Goal: Check status: Check status

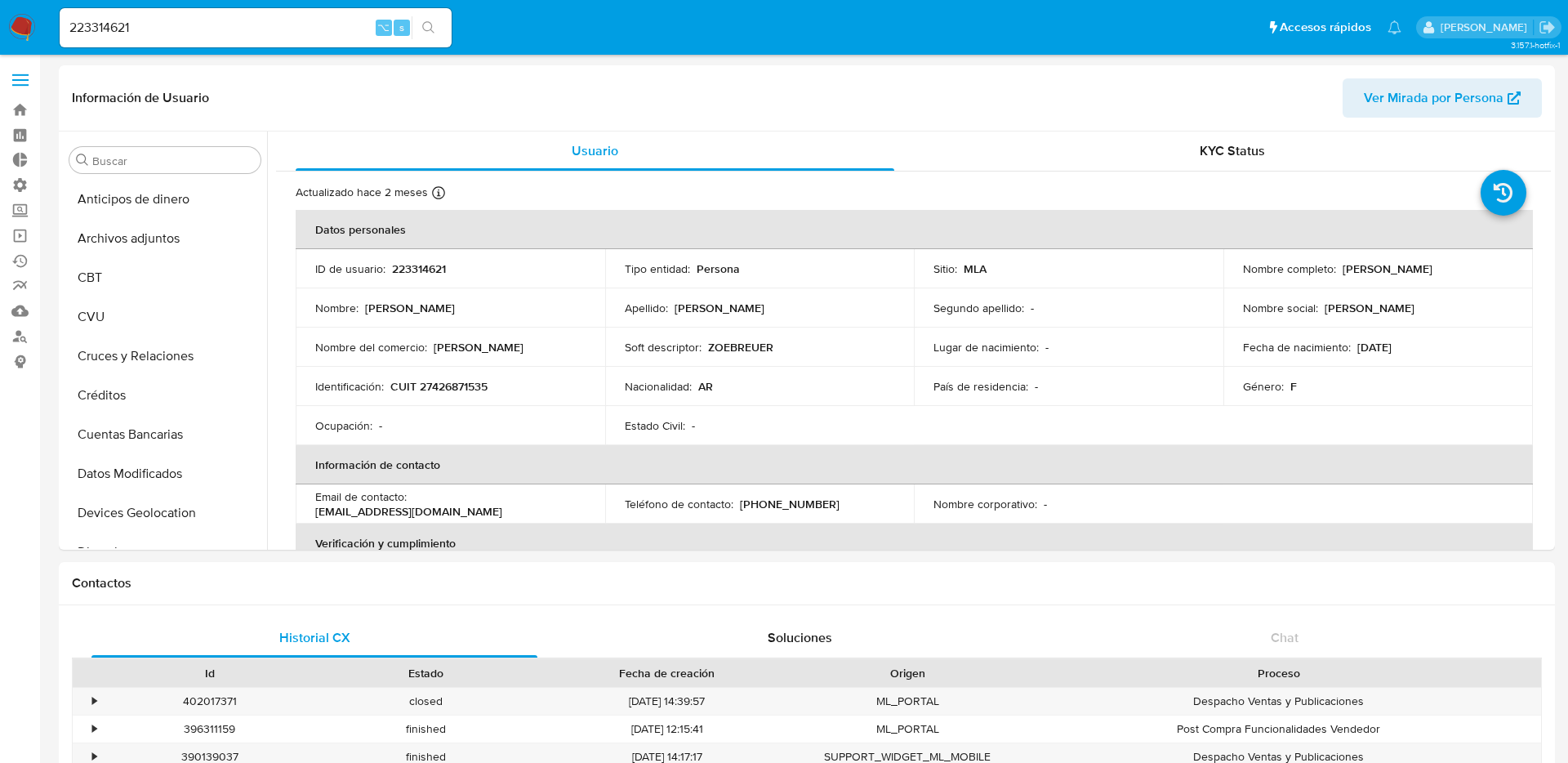
select select "10"
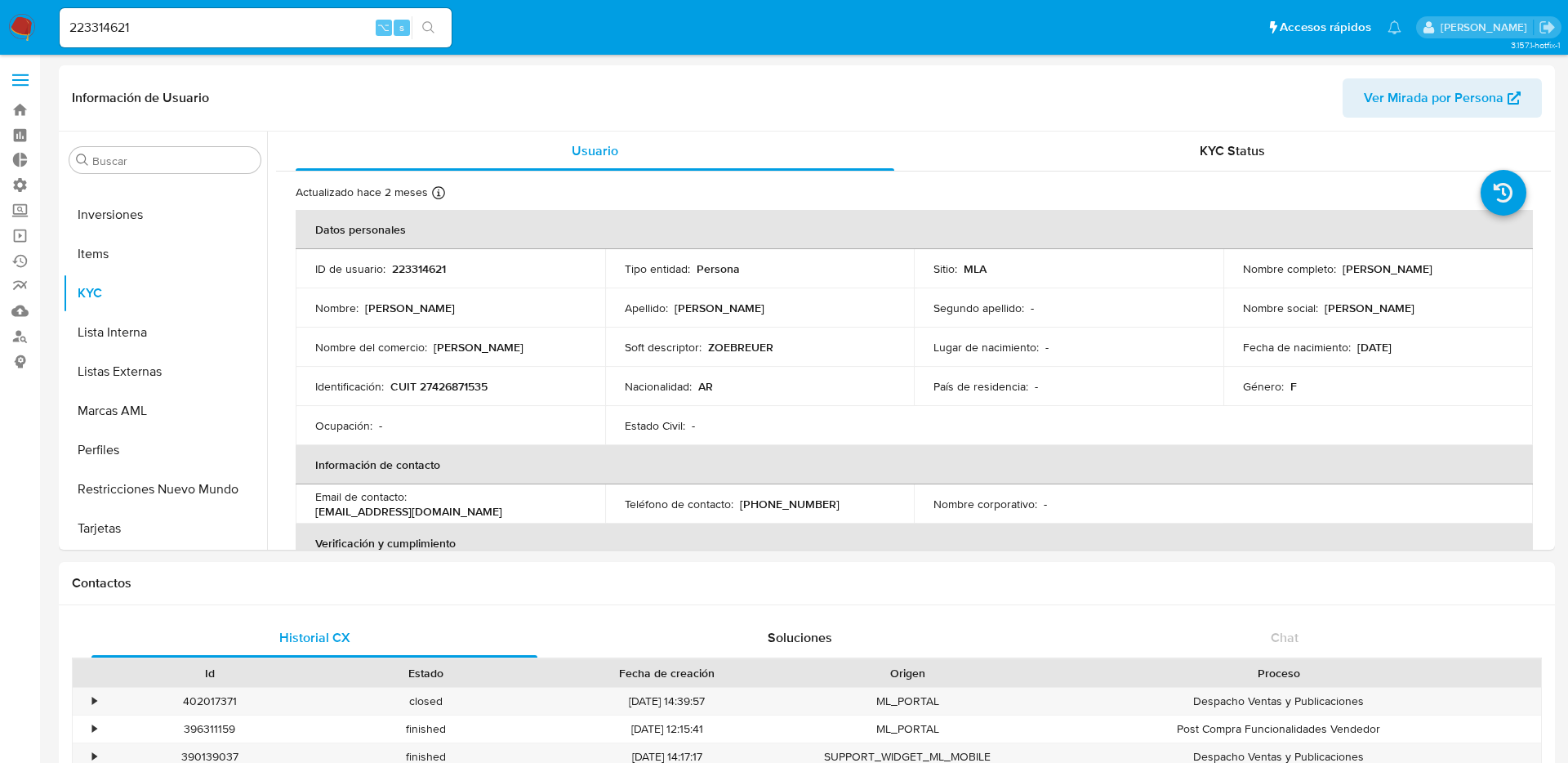
click at [321, 33] on input "223314621" at bounding box center [255, 27] width 392 height 21
type input "ericmalcangi"
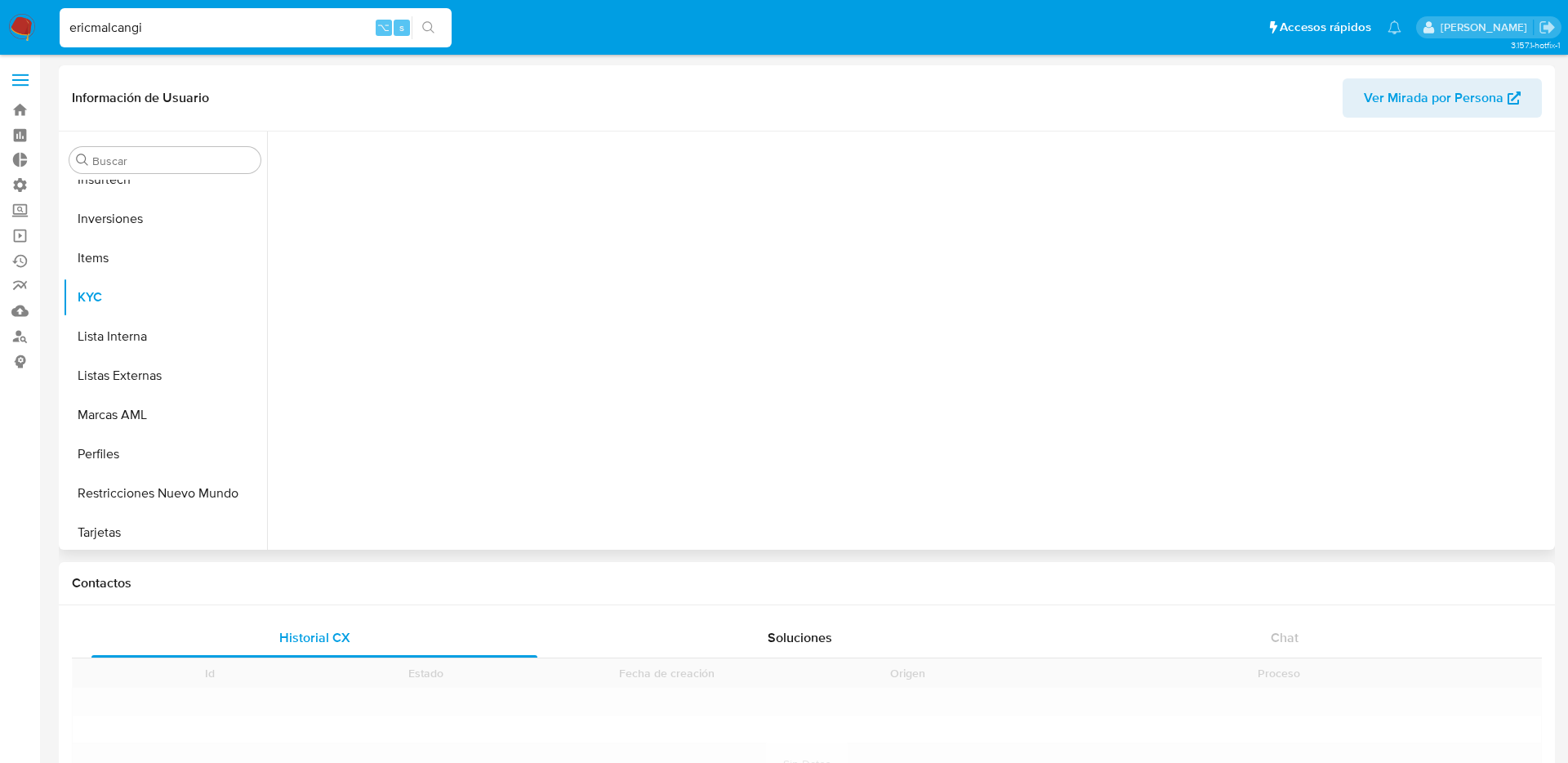
scroll to position [768, 0]
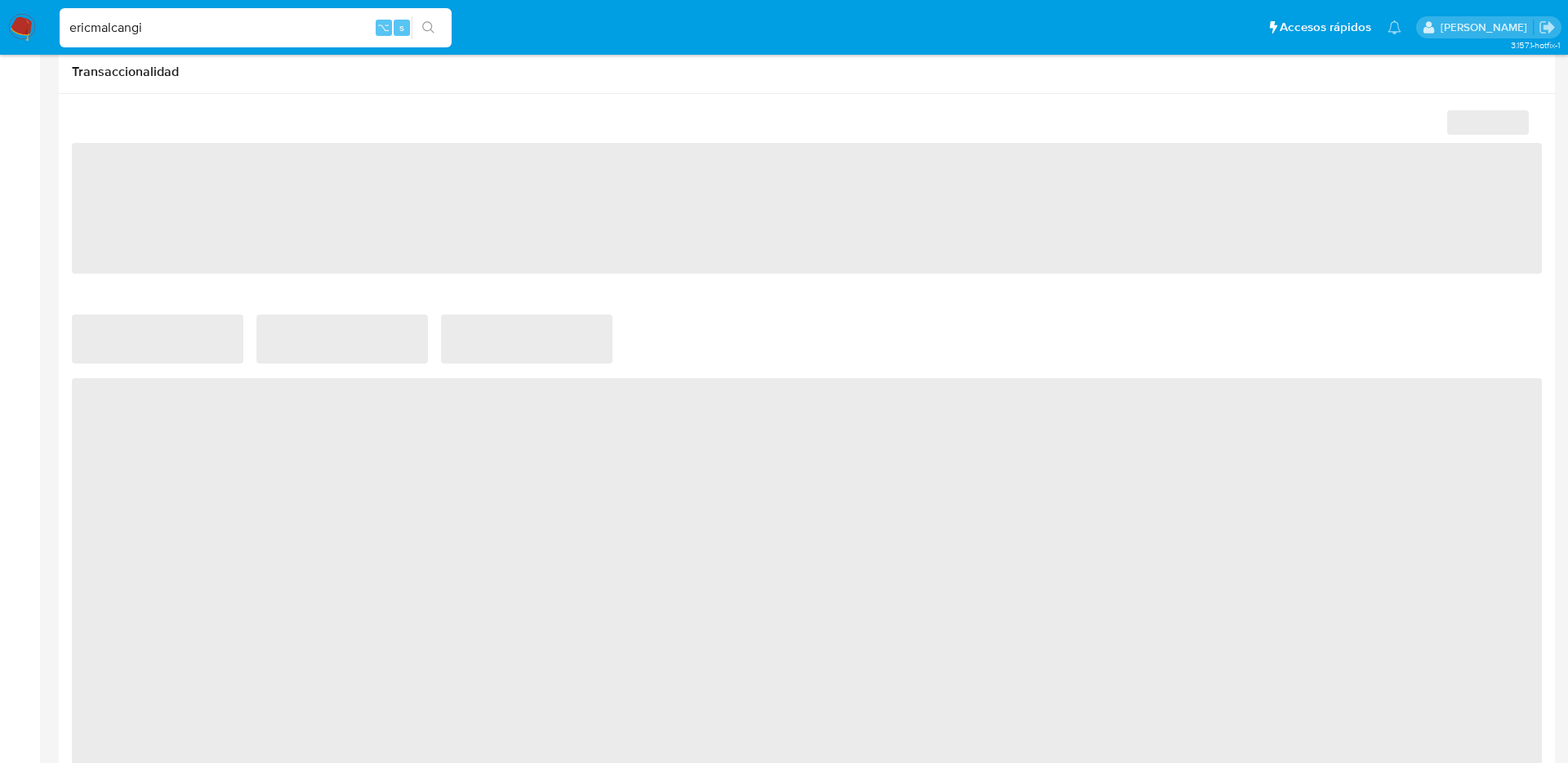
select select "10"
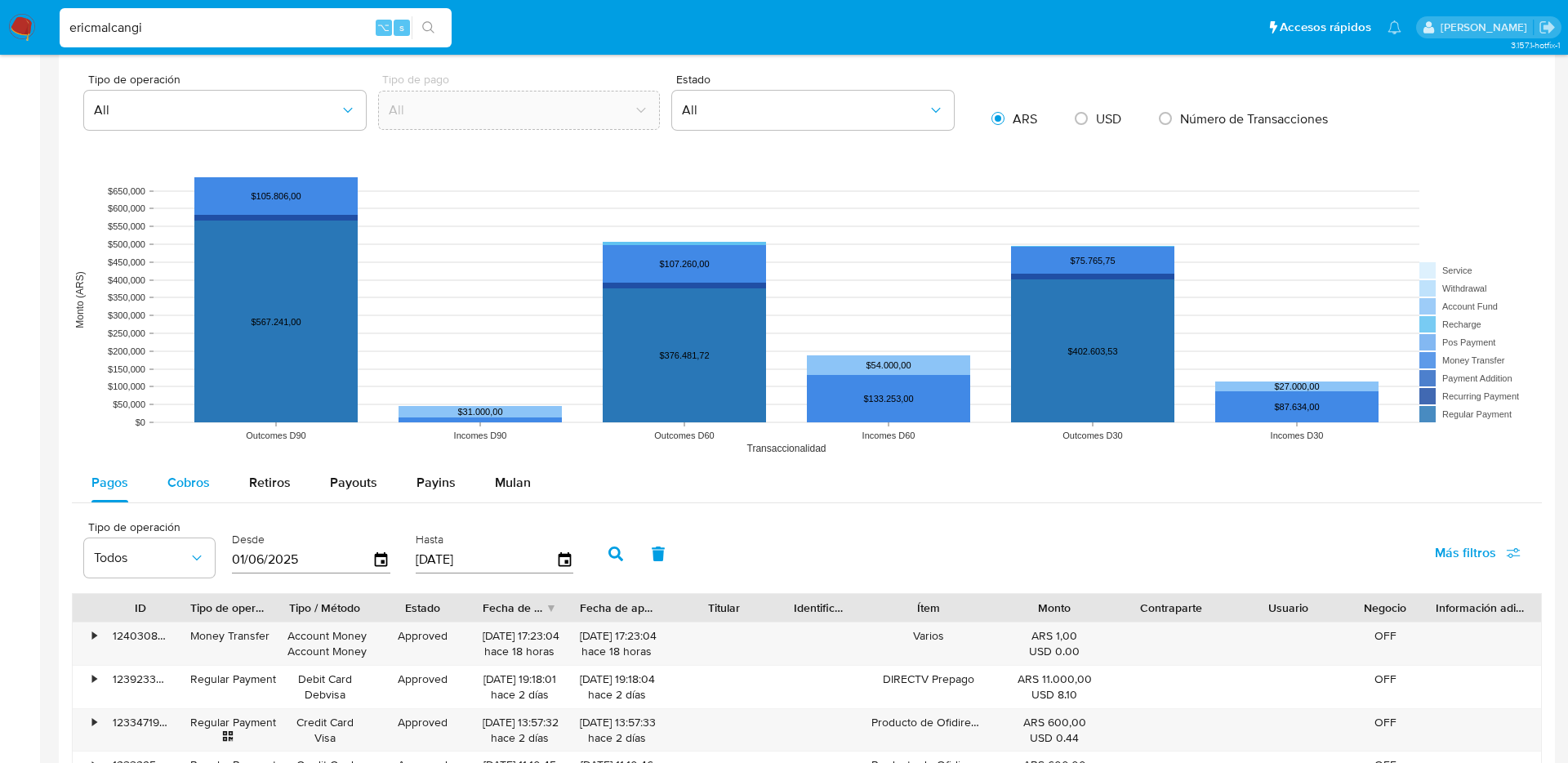
click at [180, 484] on span "Cobros" at bounding box center [188, 482] width 43 height 19
select select "10"
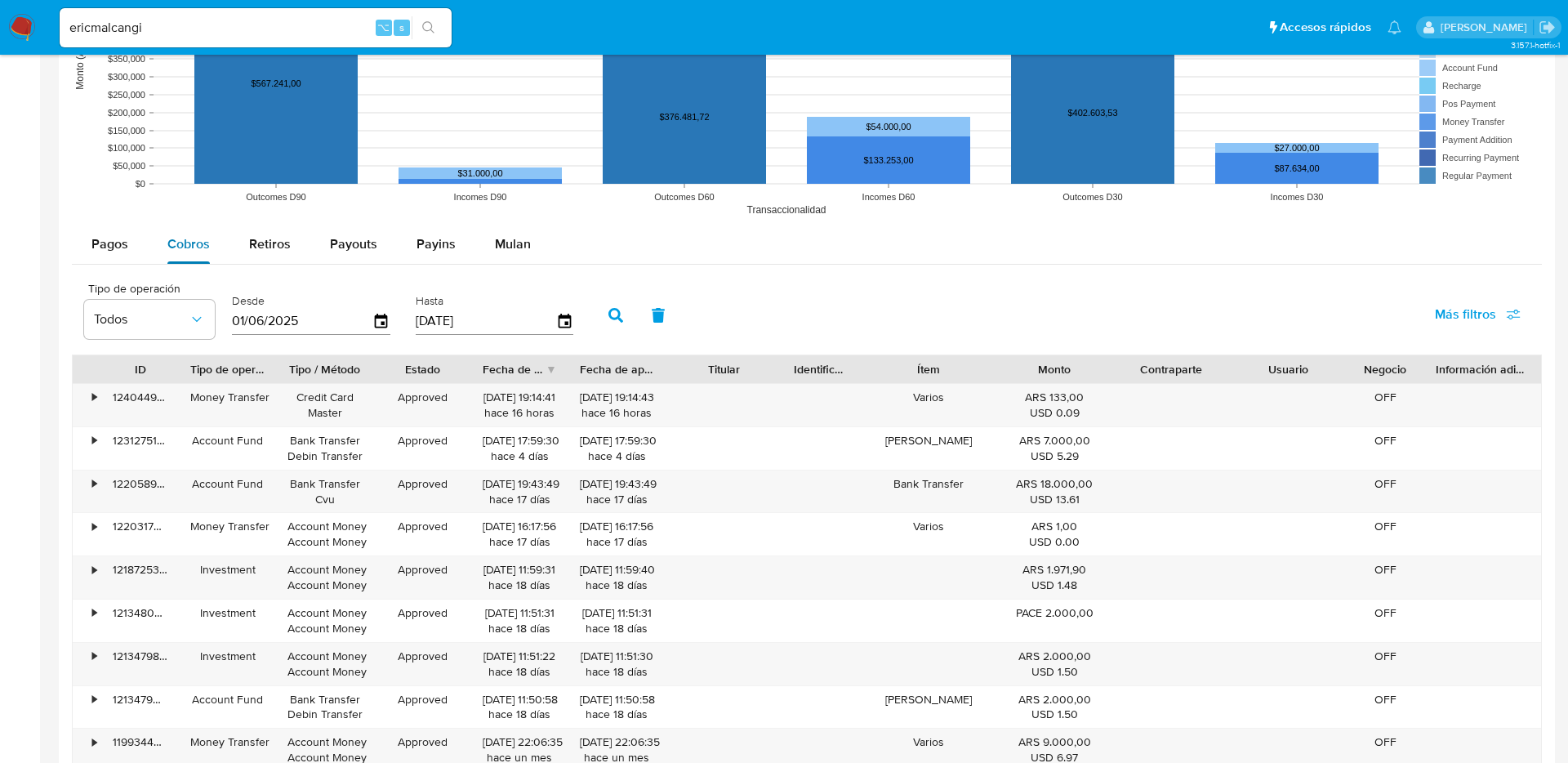
scroll to position [1378, 0]
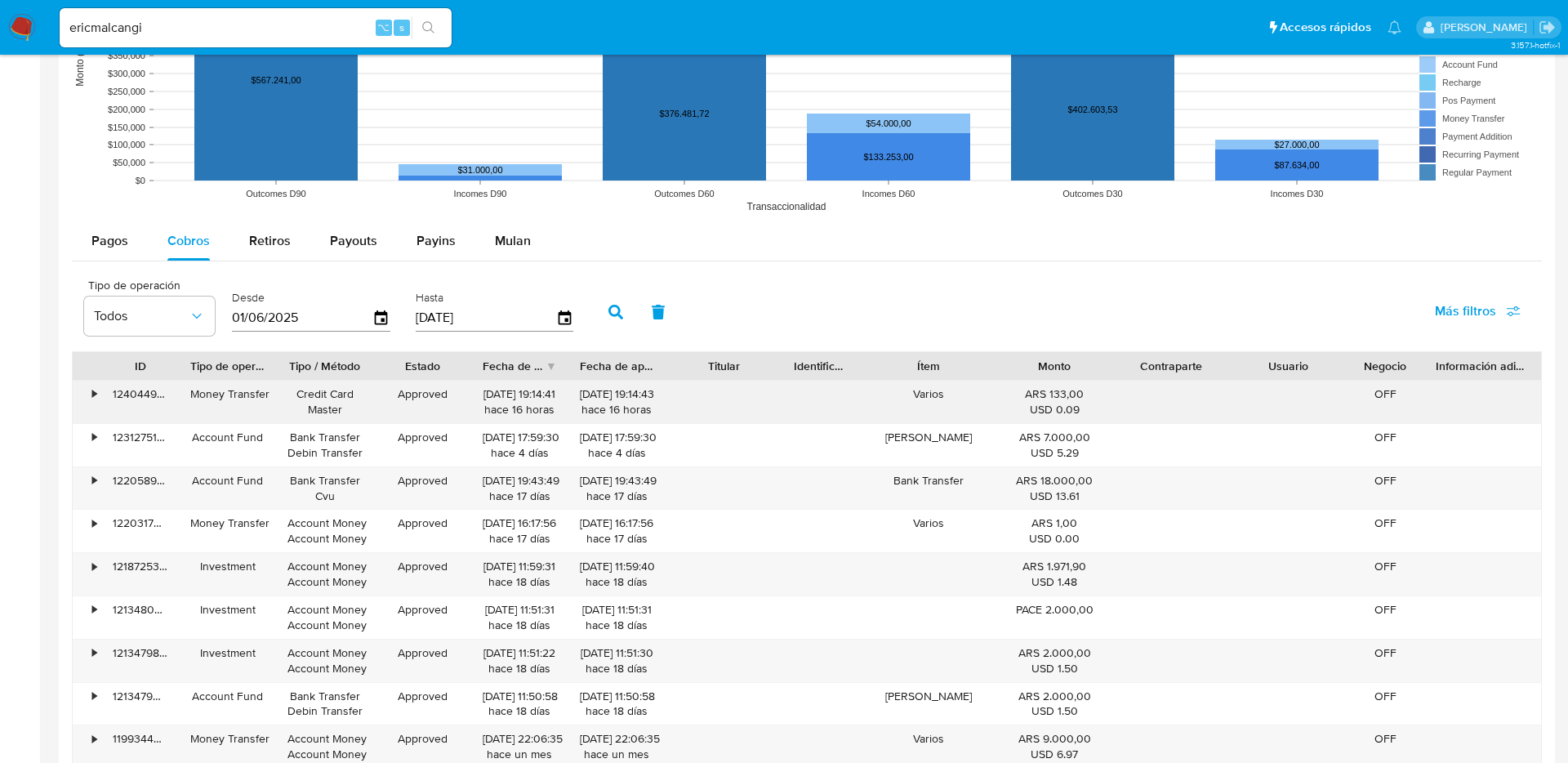
click at [88, 389] on div "•" at bounding box center [87, 402] width 29 height 43
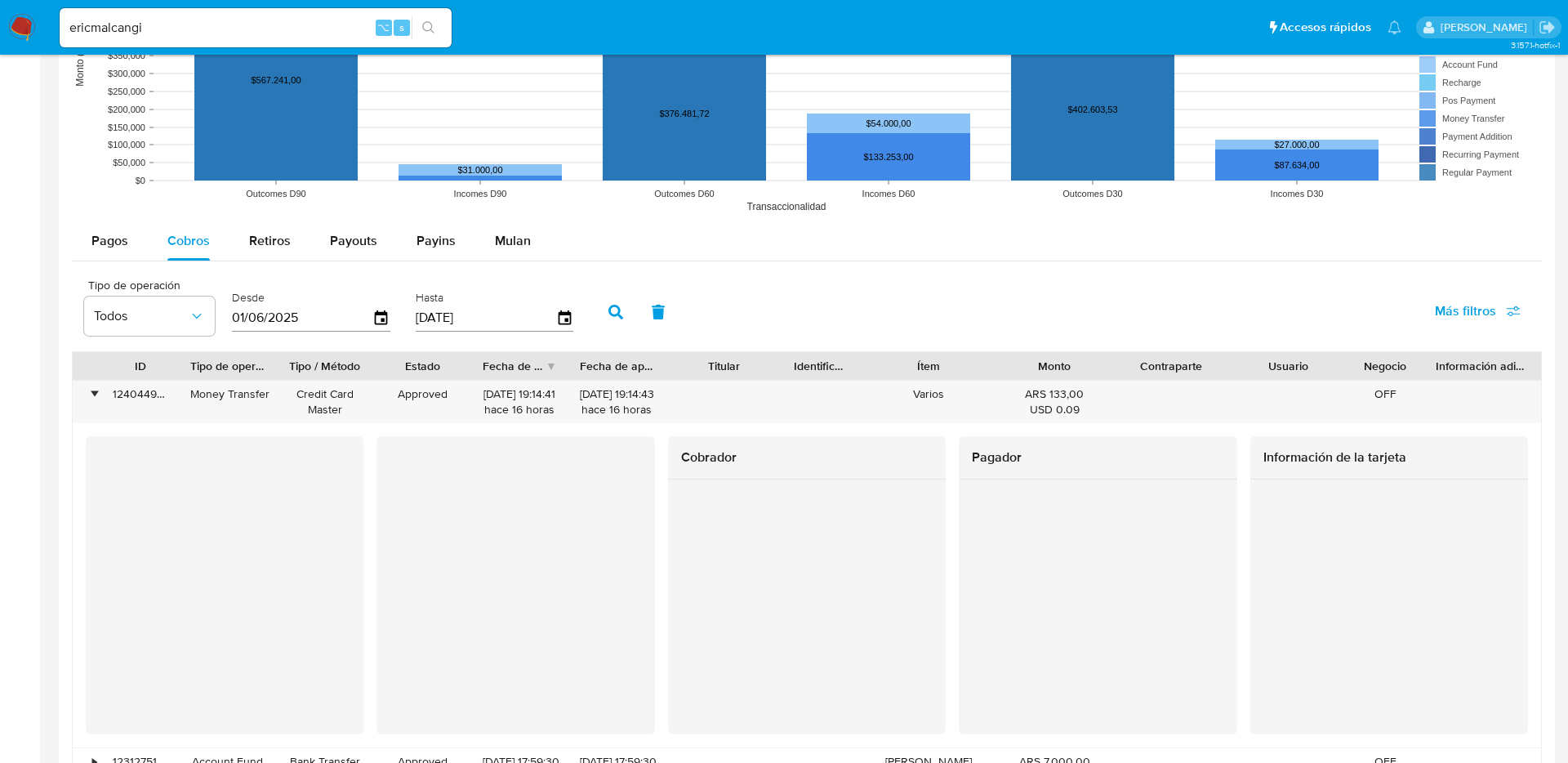
click at [114, 262] on div "Pagos Cobros Retiros Payouts Payins Mulan Tipo de operación Todos Desde [DATE] …" at bounding box center [806, 701] width 1469 height 959
click at [114, 246] on span "Pagos" at bounding box center [109, 240] width 37 height 19
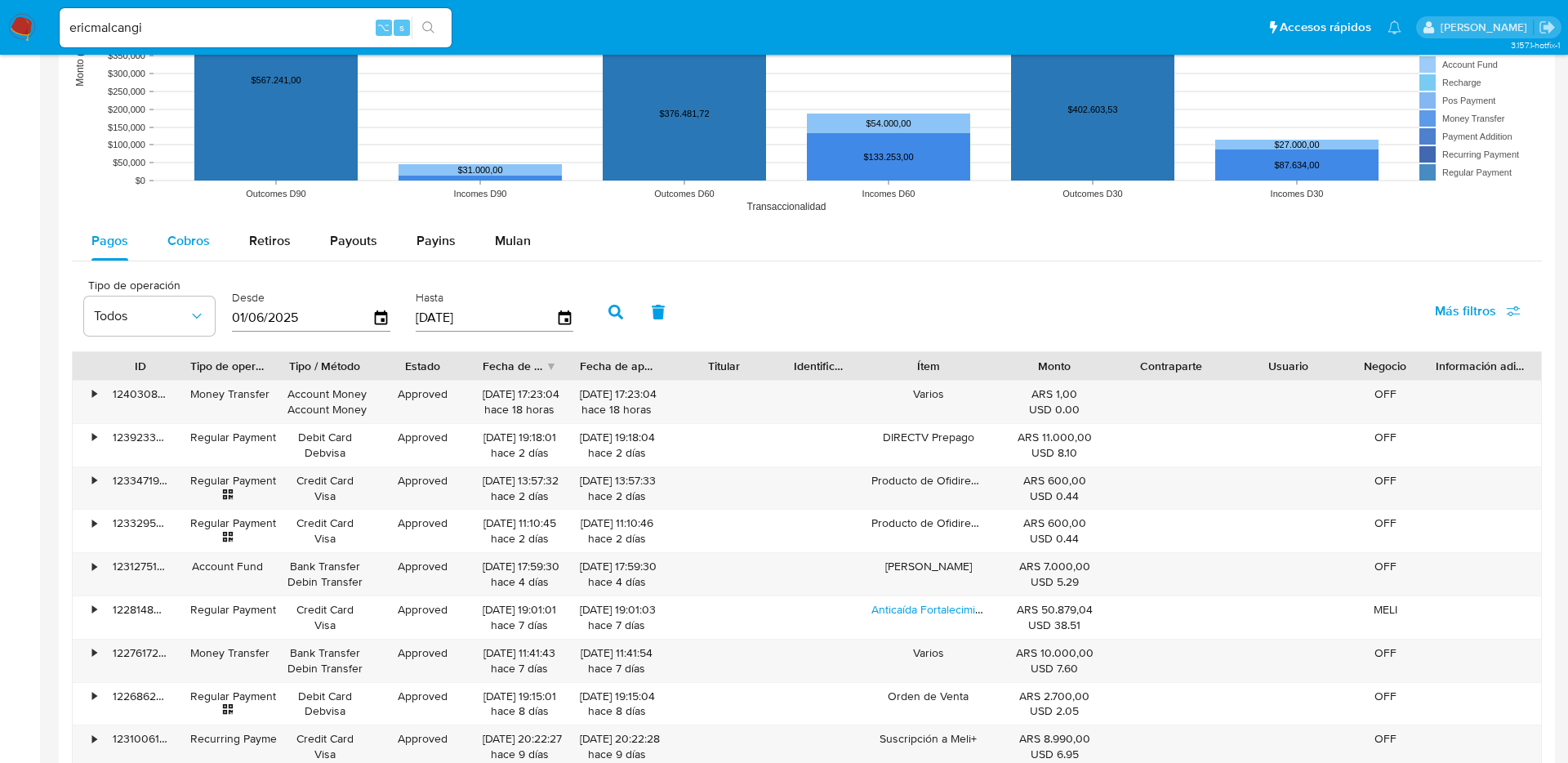
click at [200, 249] on span "Cobros" at bounding box center [188, 240] width 43 height 19
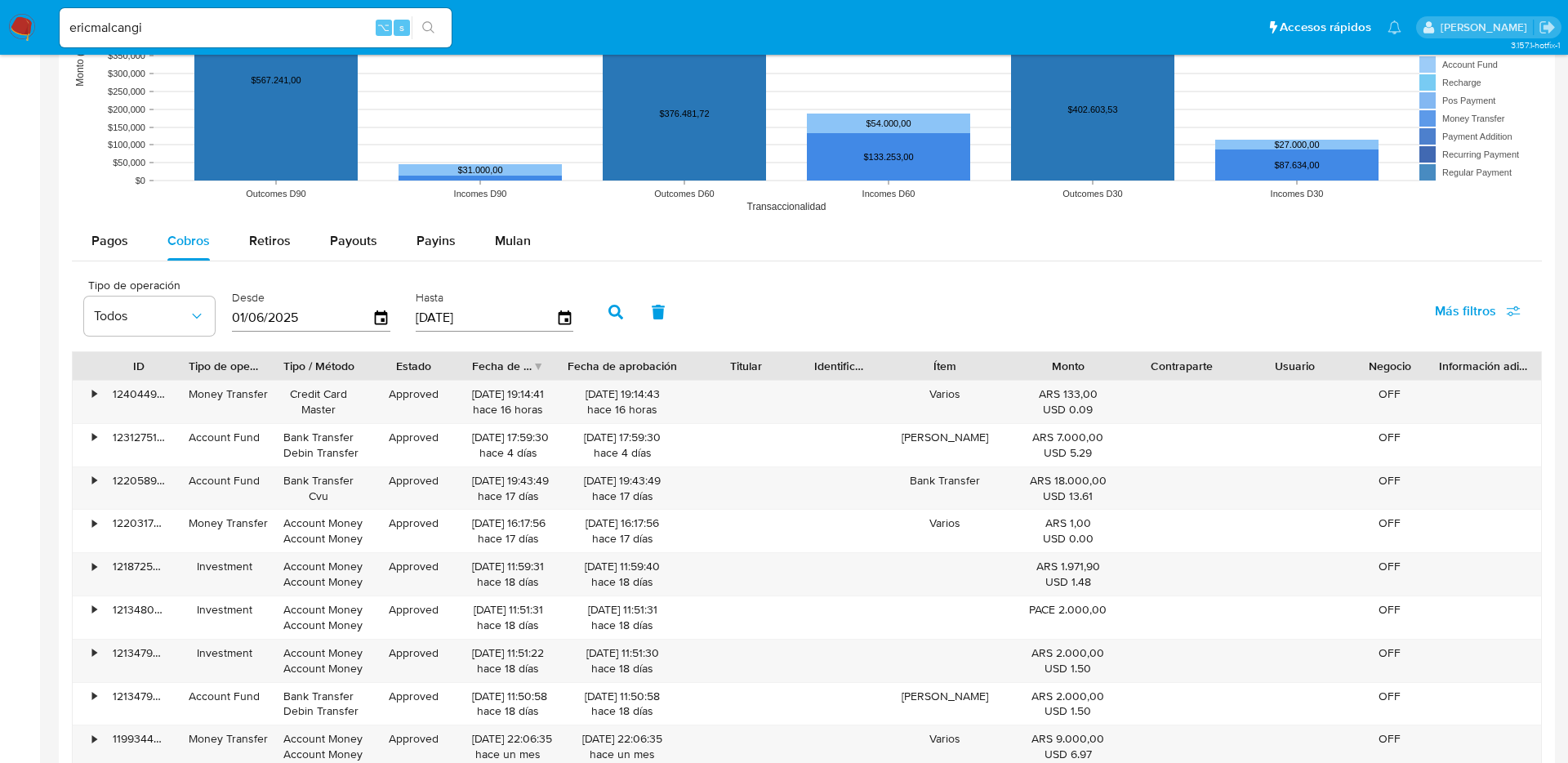
drag, startPoint x: 673, startPoint y: 364, endPoint x: 710, endPoint y: 364, distance: 37.0
click at [710, 364] on div "ID Tipo de operación Tipo / Método Estado Fecha de creación Fecha de aprobación…" at bounding box center [806, 366] width 1468 height 28
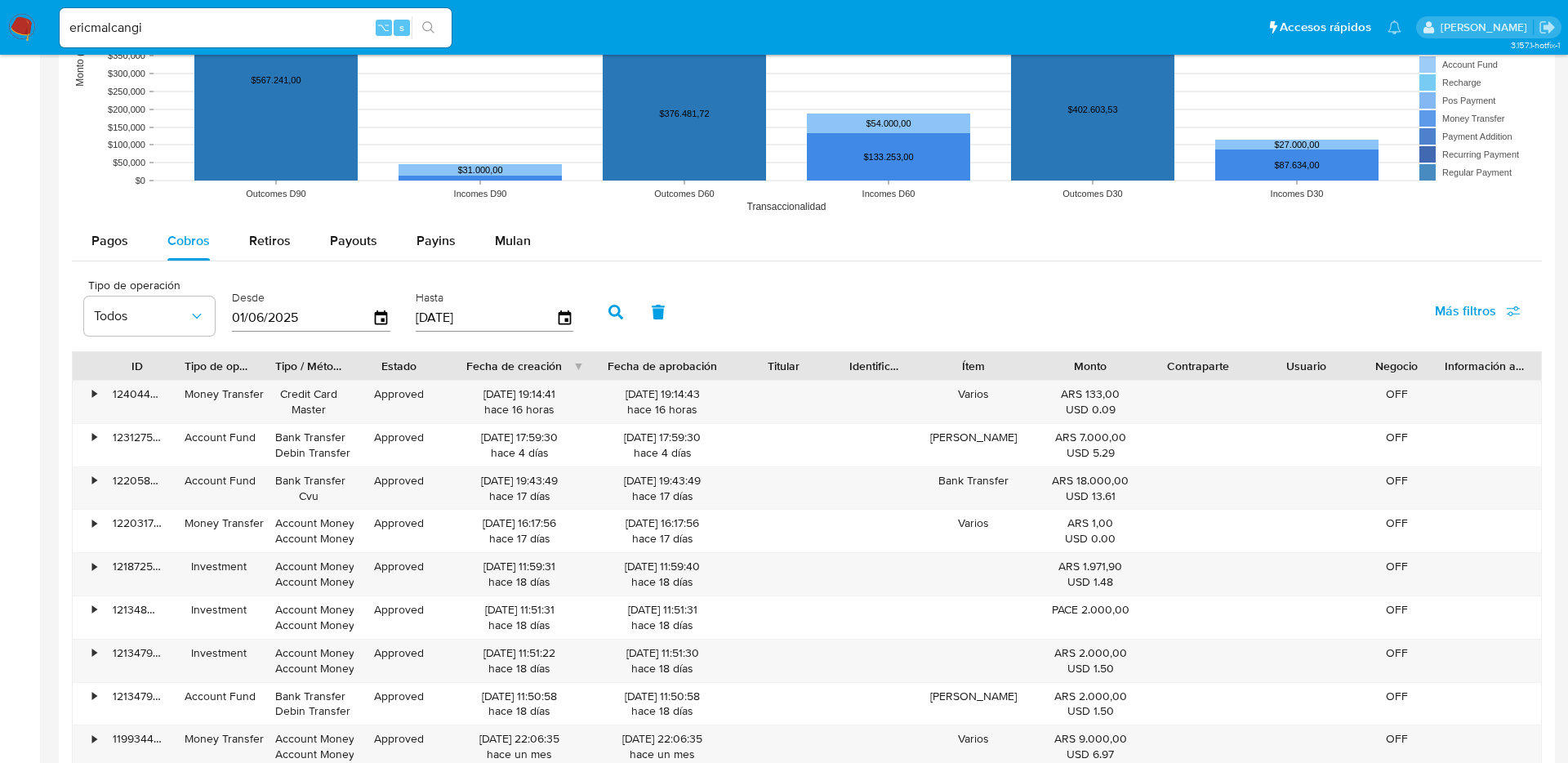
drag, startPoint x: 561, startPoint y: 374, endPoint x: 617, endPoint y: 373, distance: 56.0
click at [617, 373] on div "ID Tipo de operación Tipo / Método Estado Fecha de creación Fecha de aprobación…" at bounding box center [806, 366] width 1468 height 28
click at [129, 250] on button "Pagos" at bounding box center [109, 241] width 76 height 39
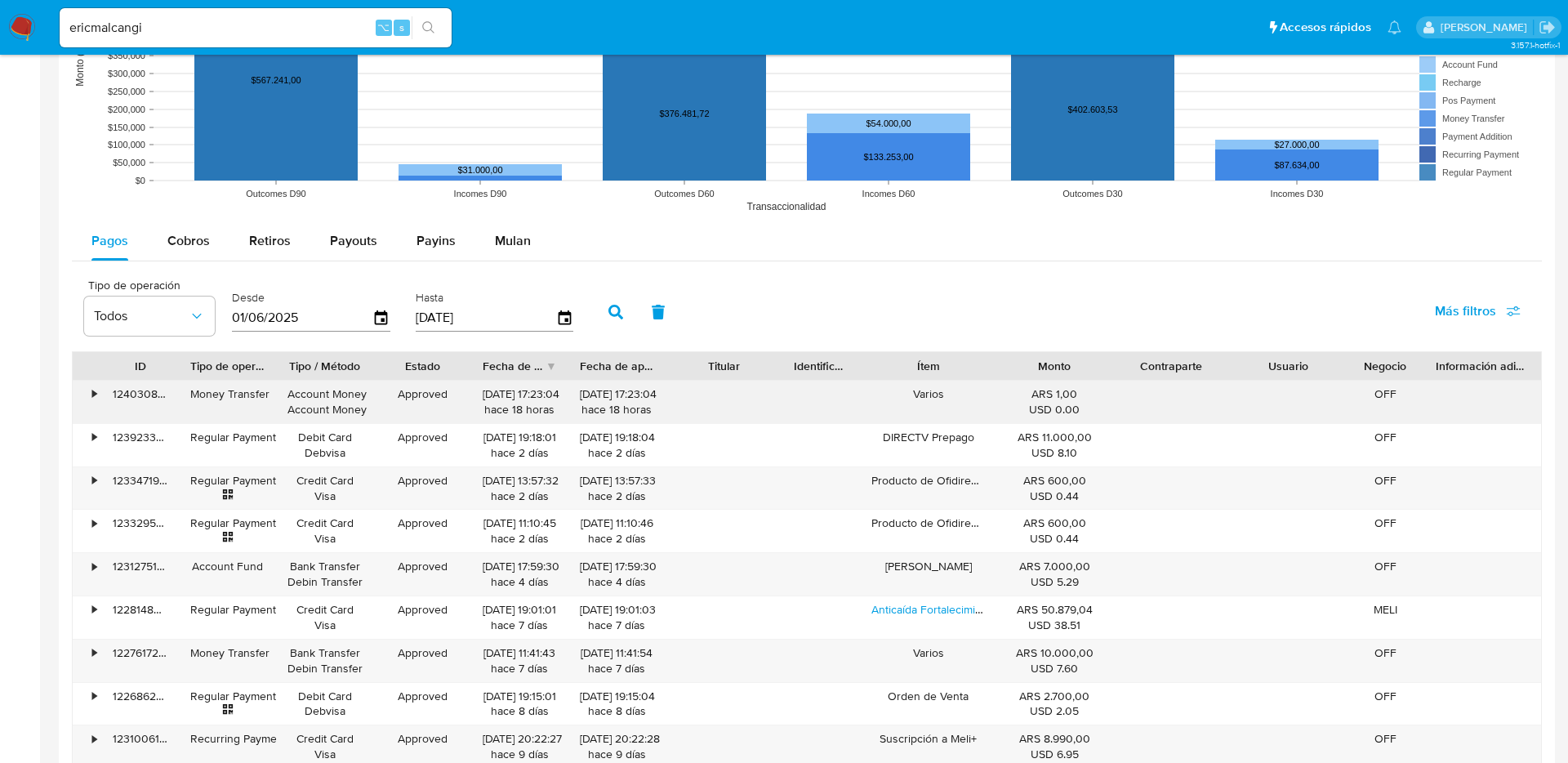
click at [97, 388] on div "•" at bounding box center [87, 402] width 29 height 43
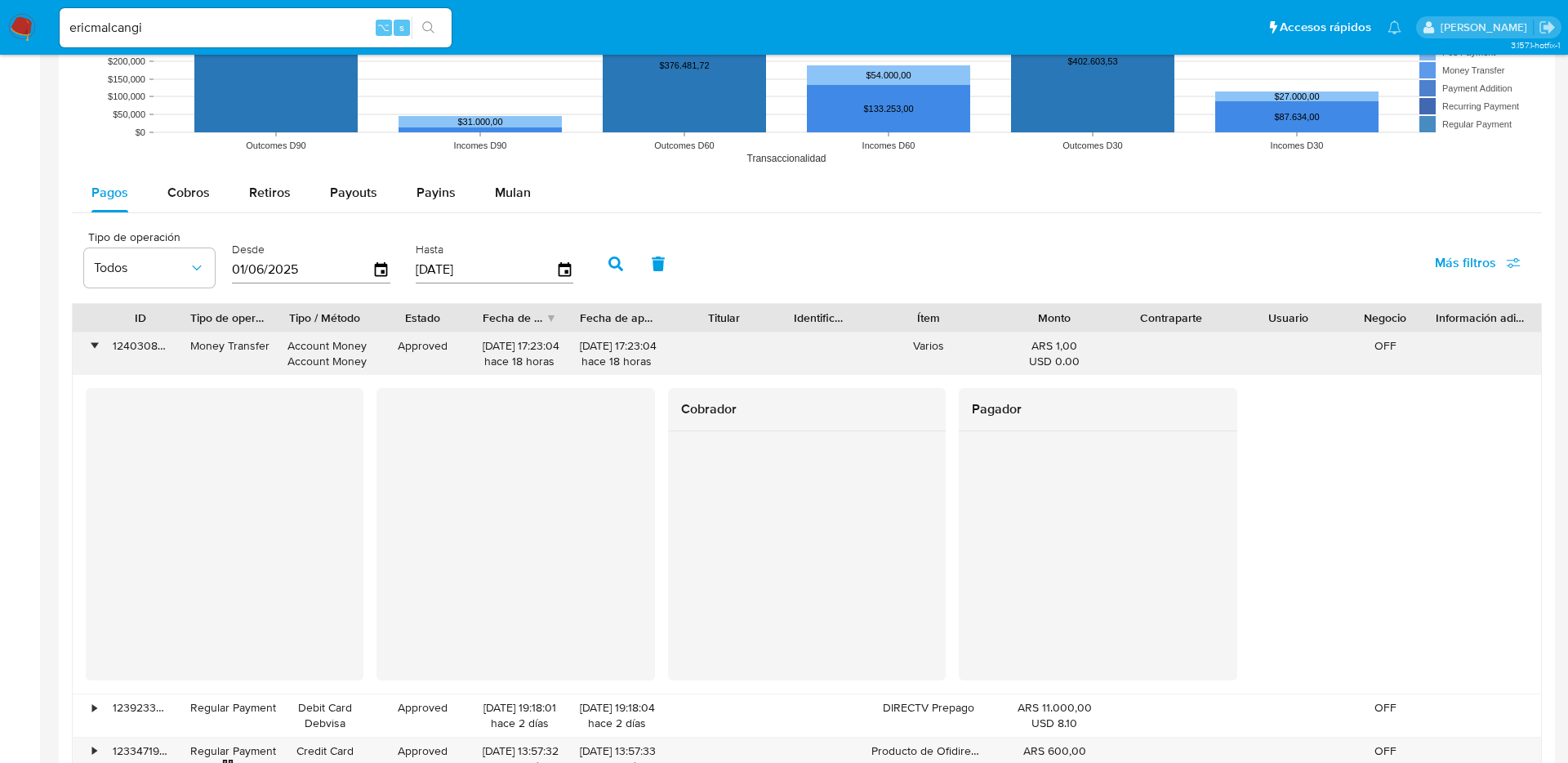
scroll to position [1450, 0]
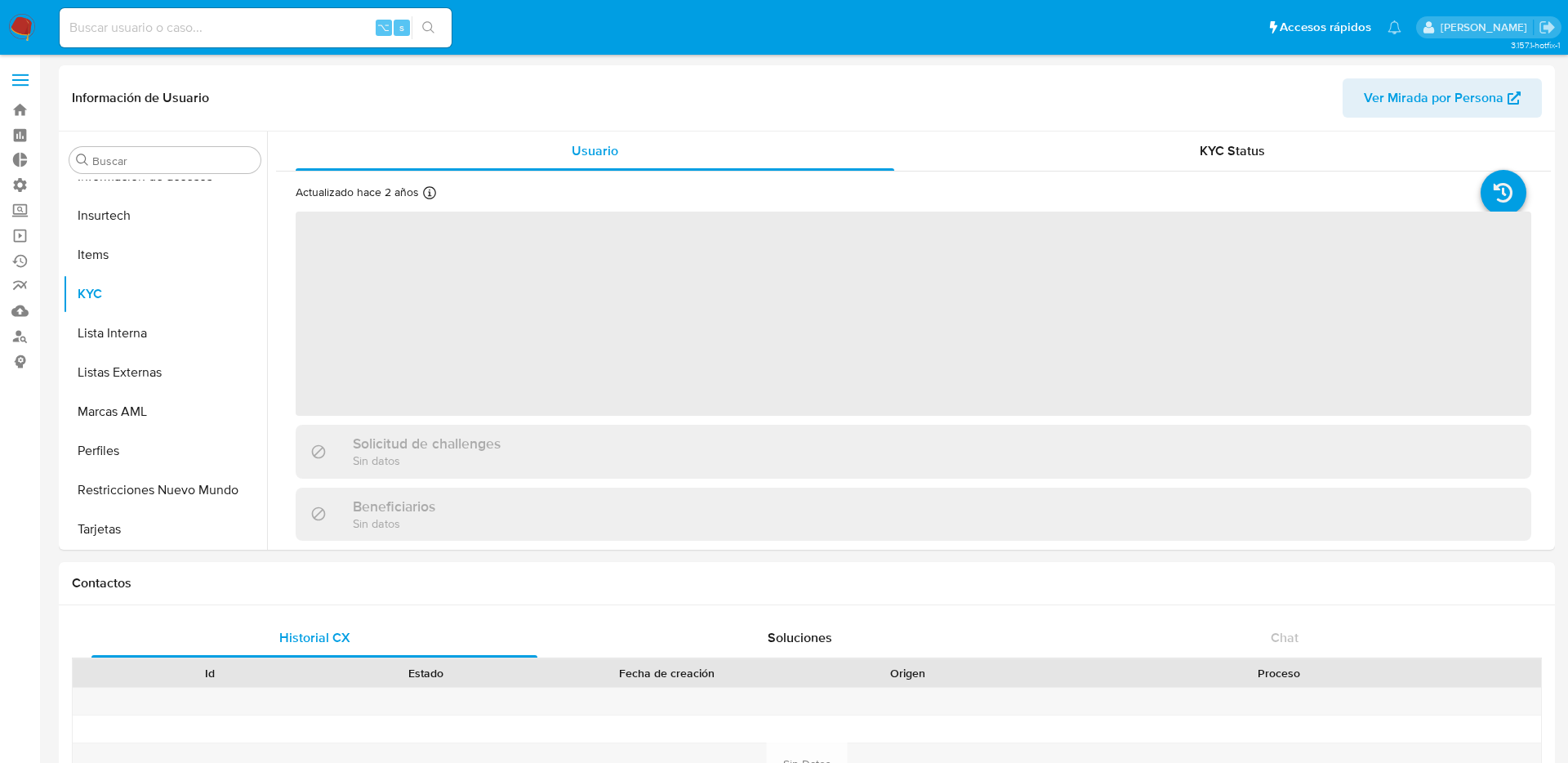
scroll to position [730, 0]
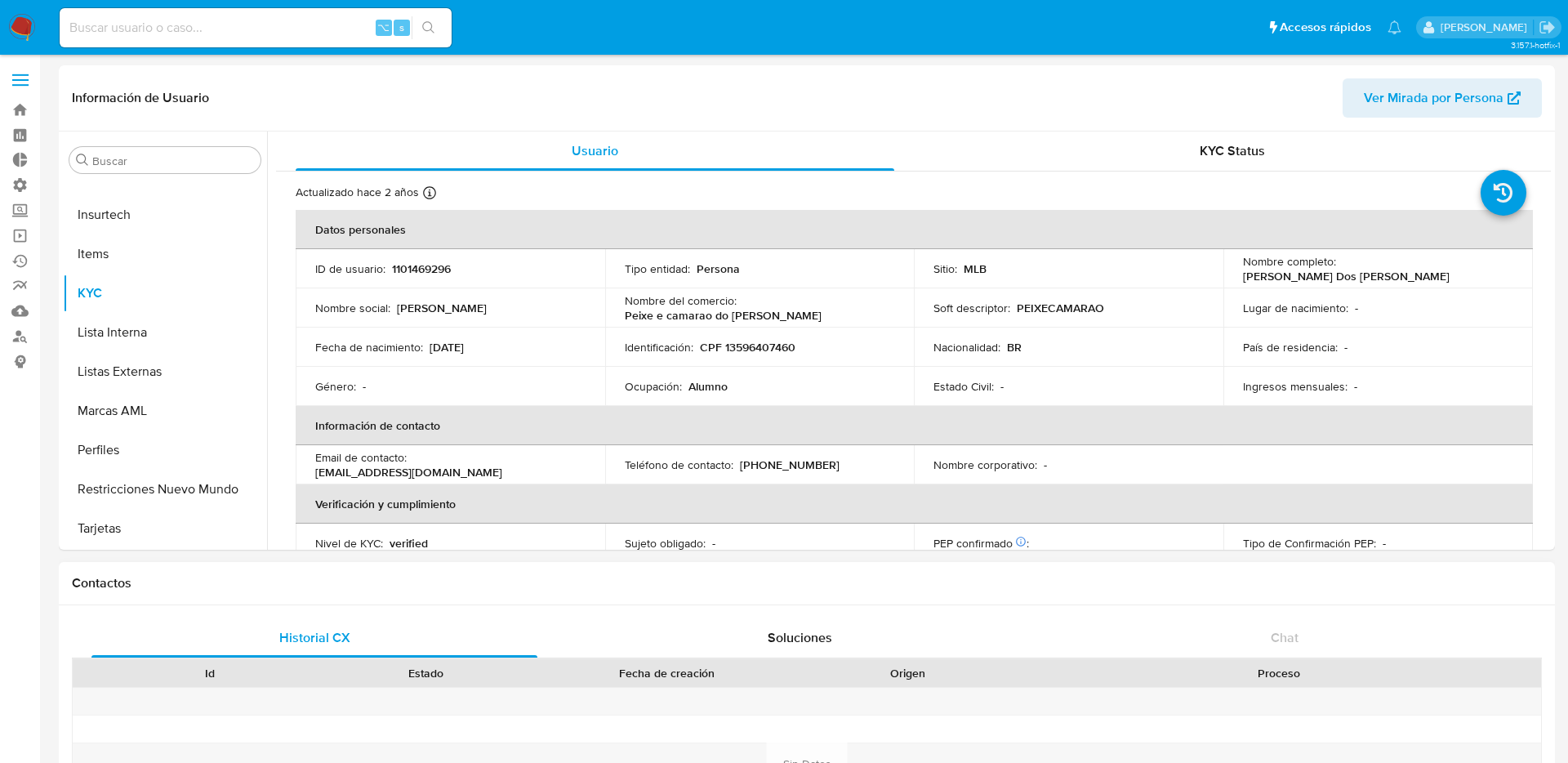
select select "10"
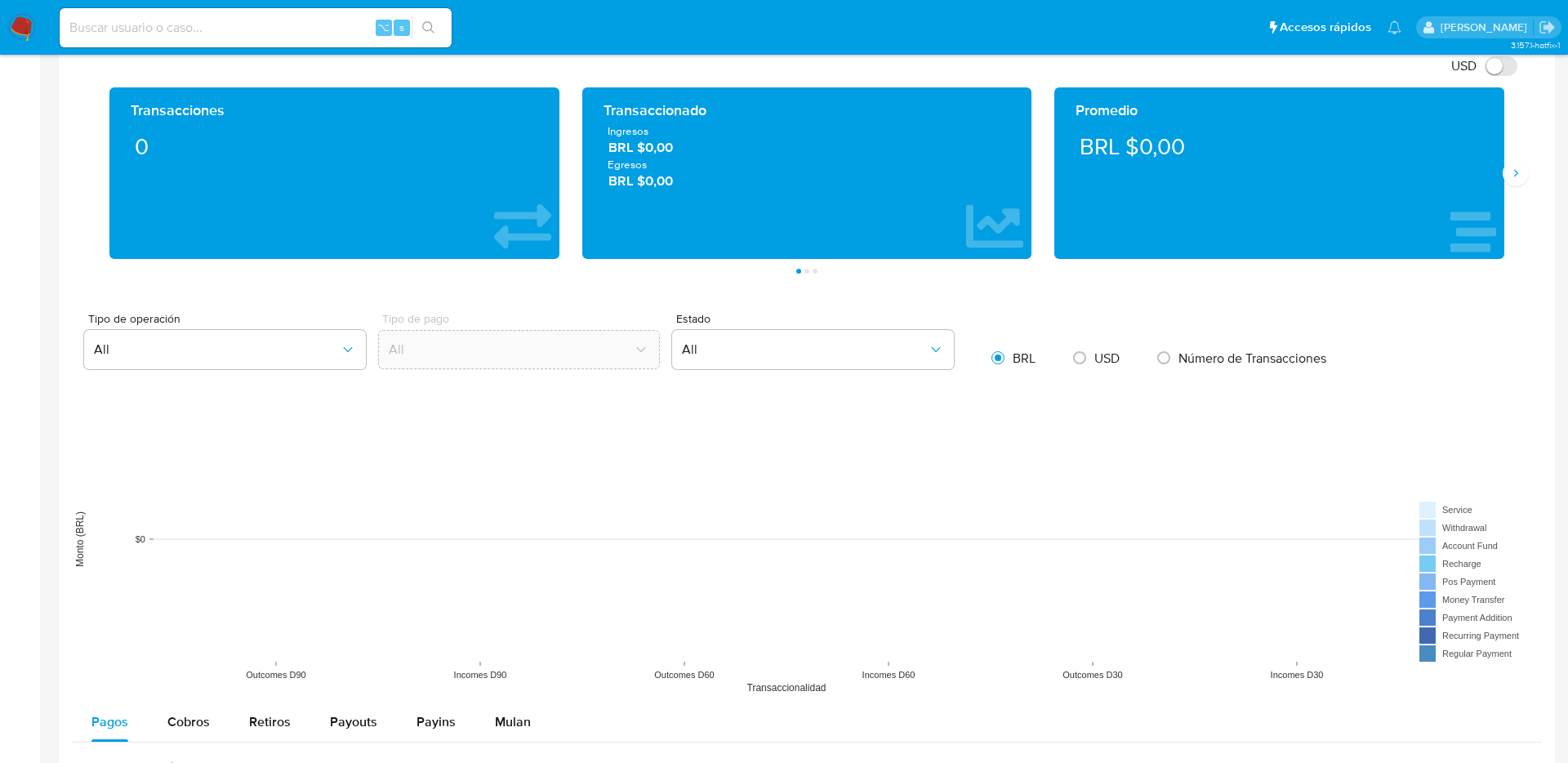
scroll to position [1049, 0]
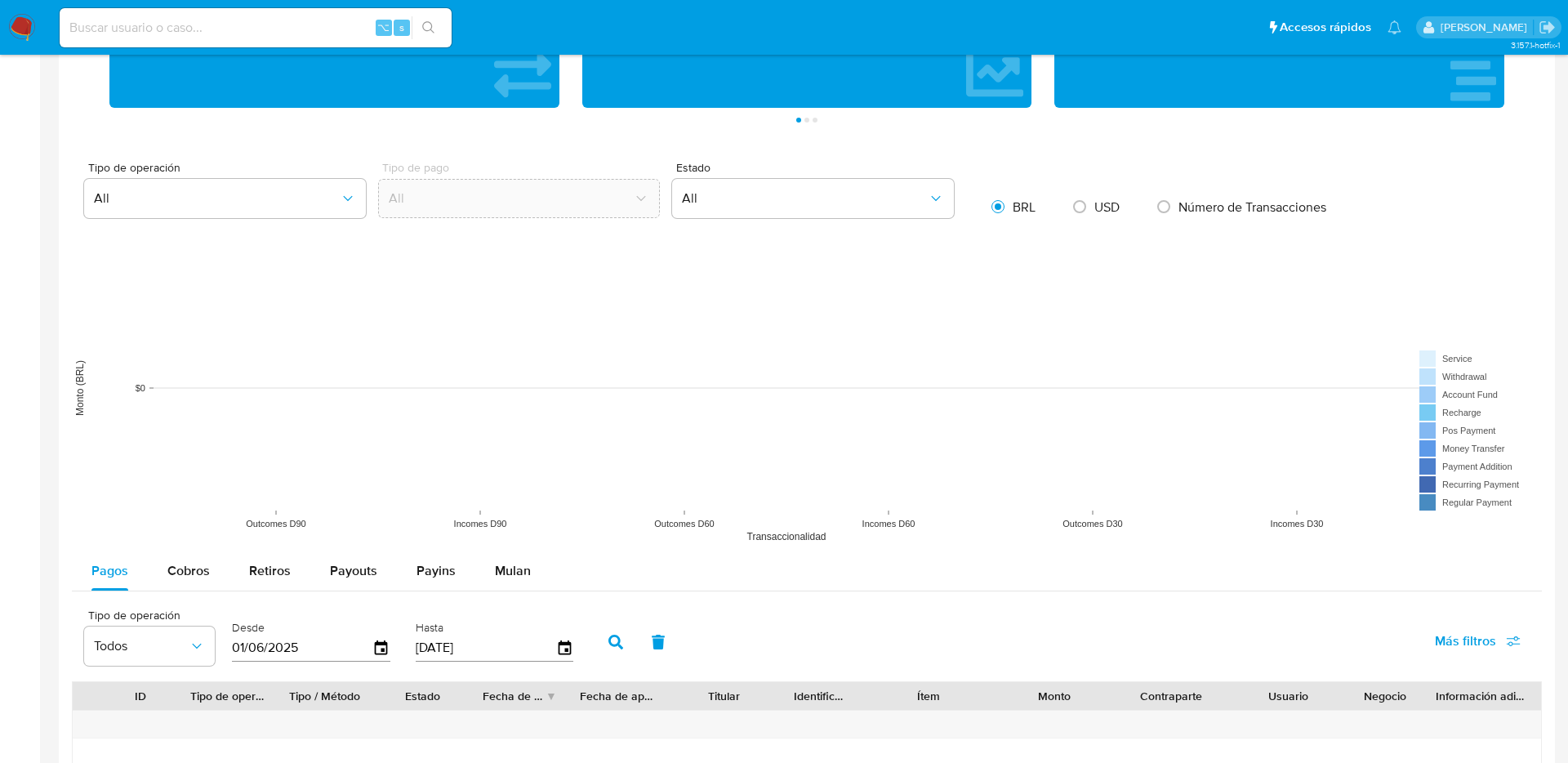
click at [227, 30] on input at bounding box center [255, 27] width 392 height 21
paste input "51844851"
type input "51844851"
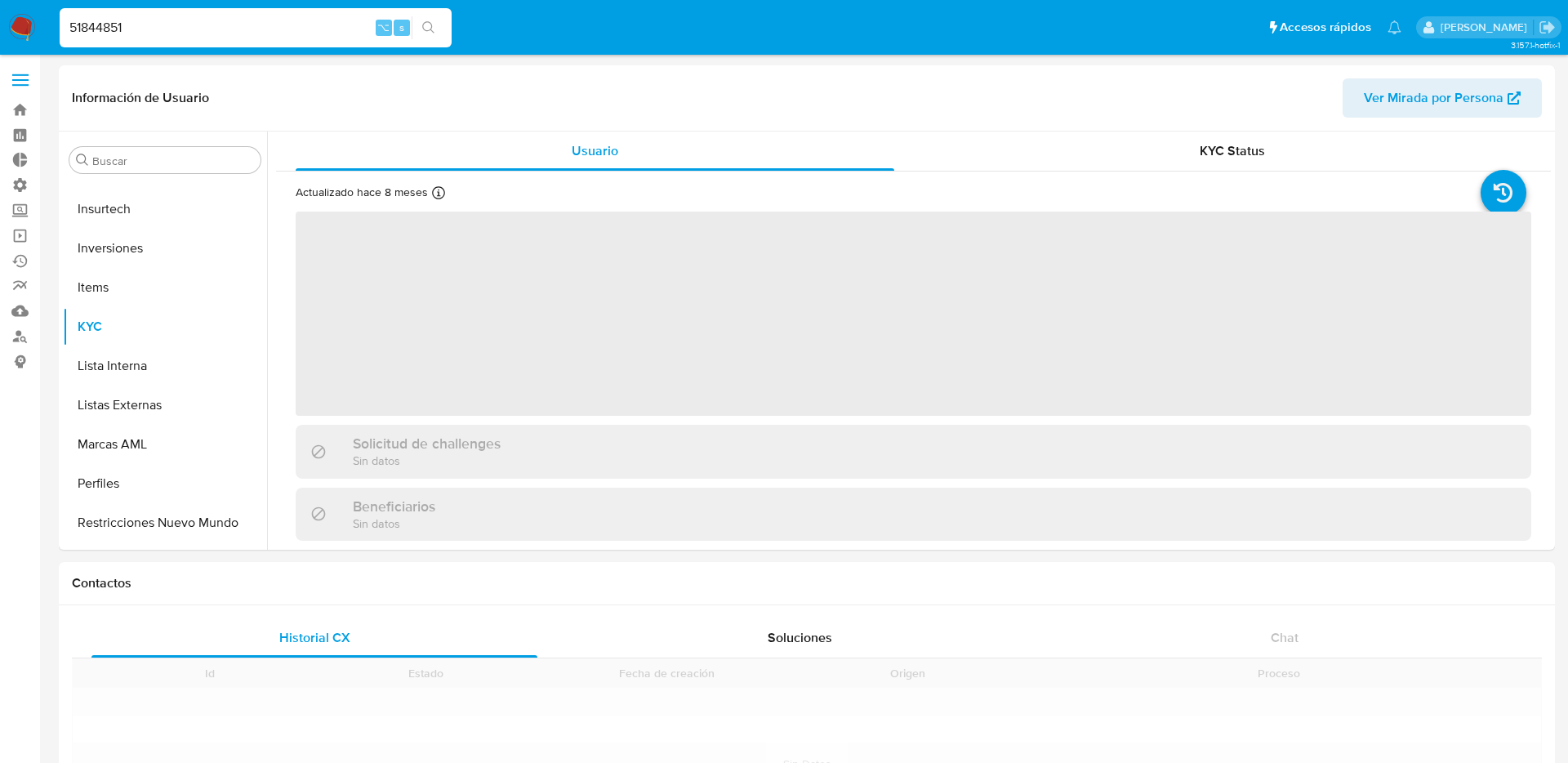
scroll to position [768, 0]
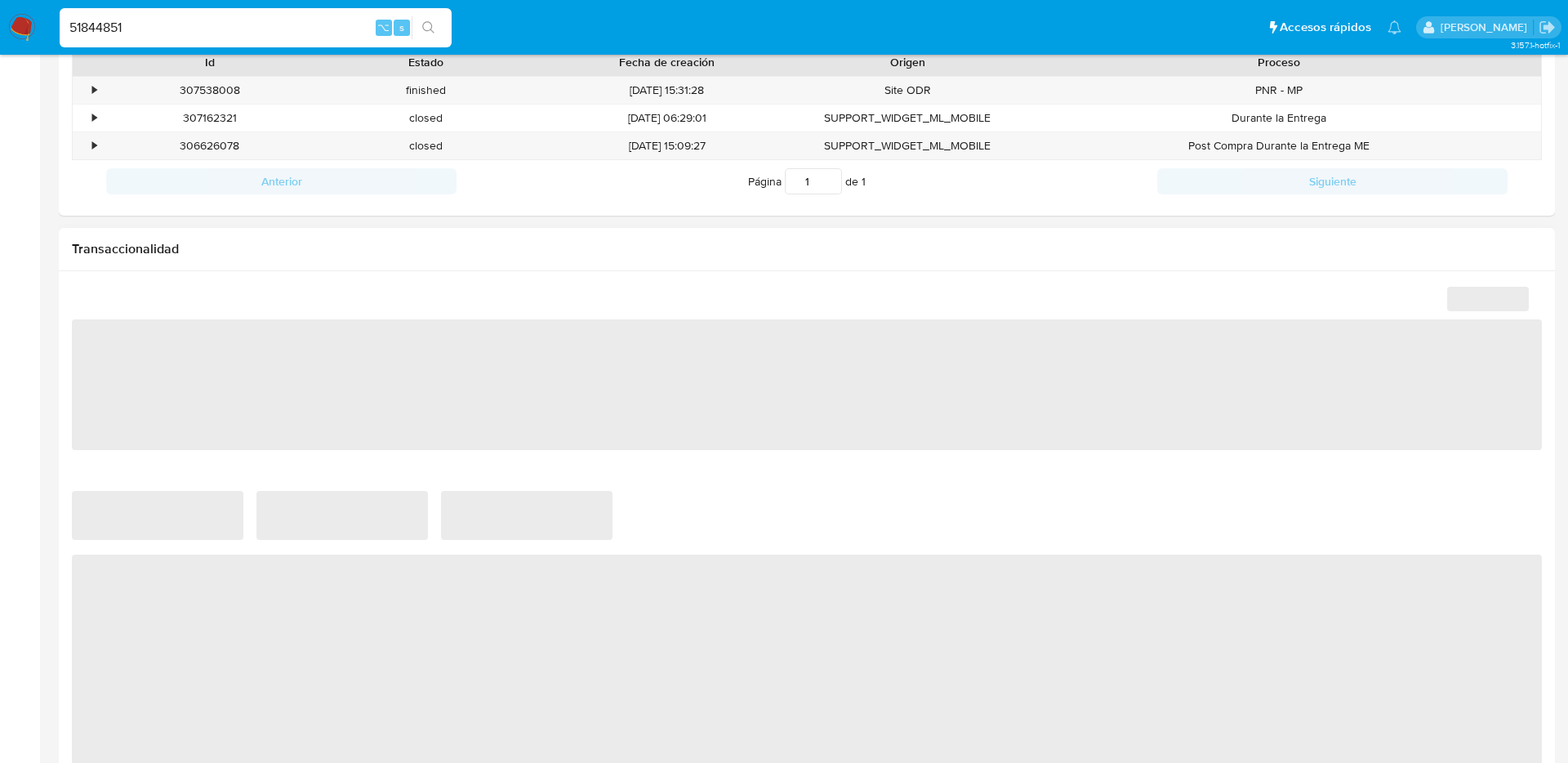
select select "10"
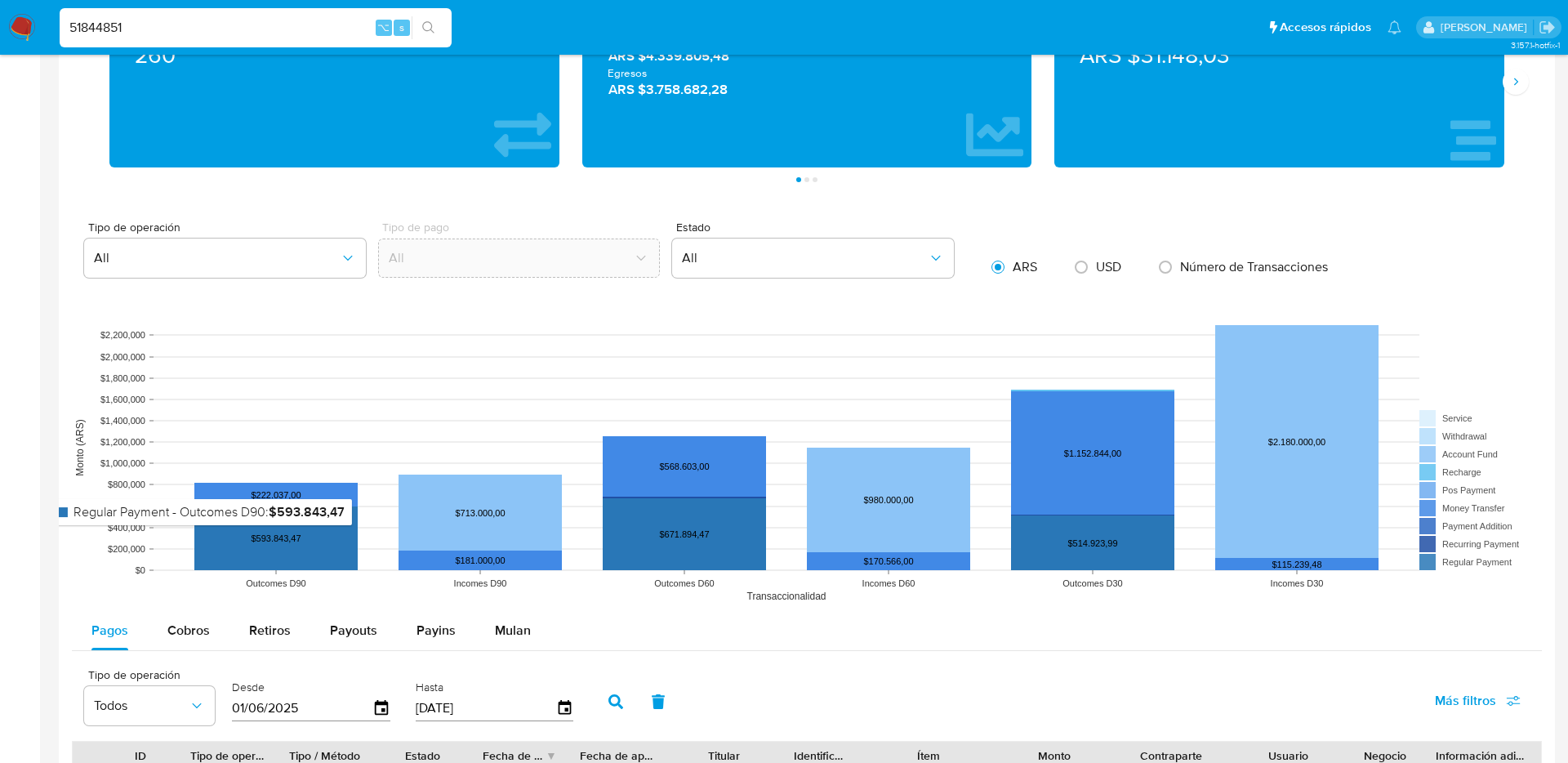
scroll to position [987, 0]
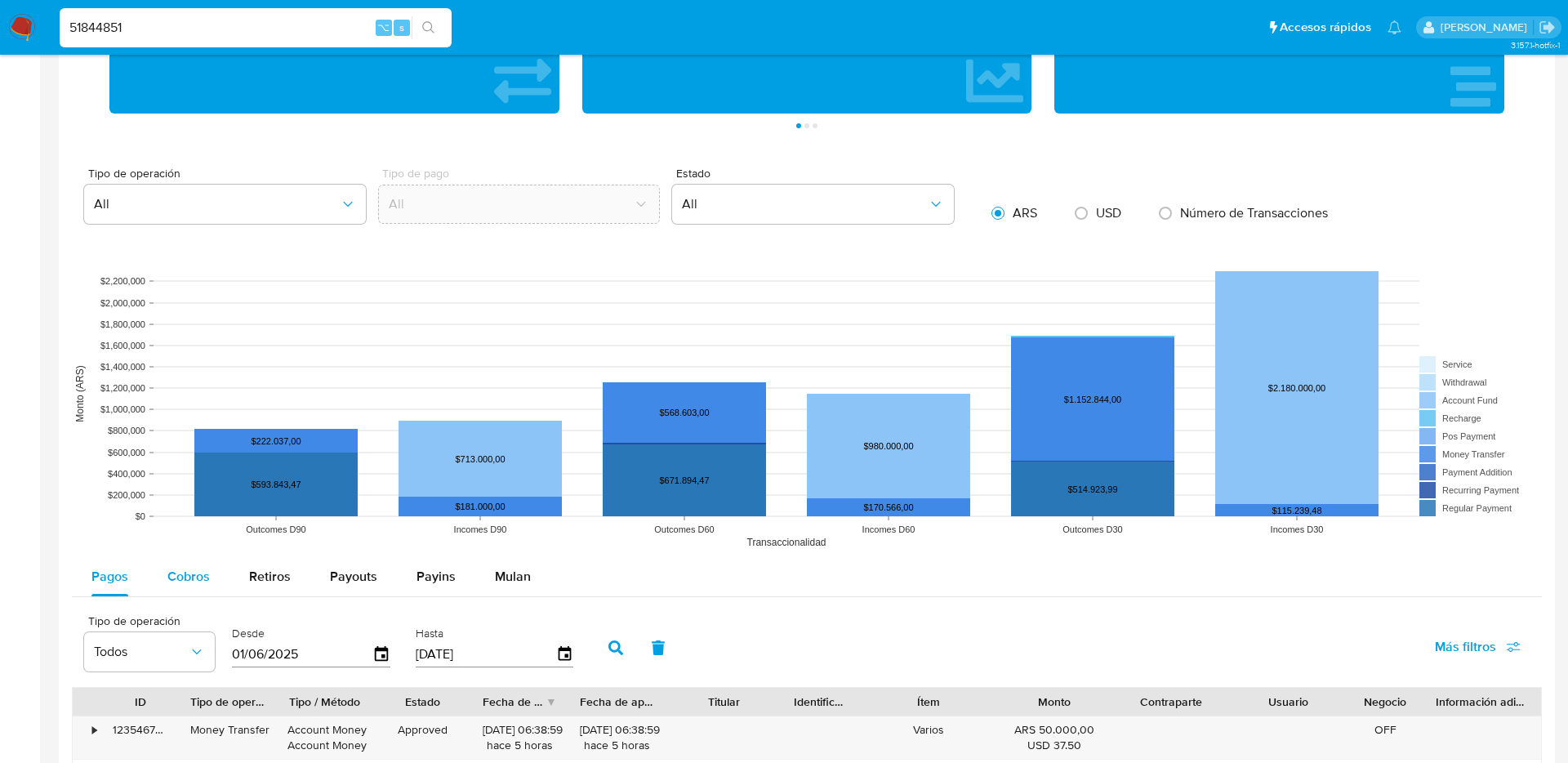
click at [188, 580] on span "Cobros" at bounding box center [188, 576] width 43 height 19
select select "10"
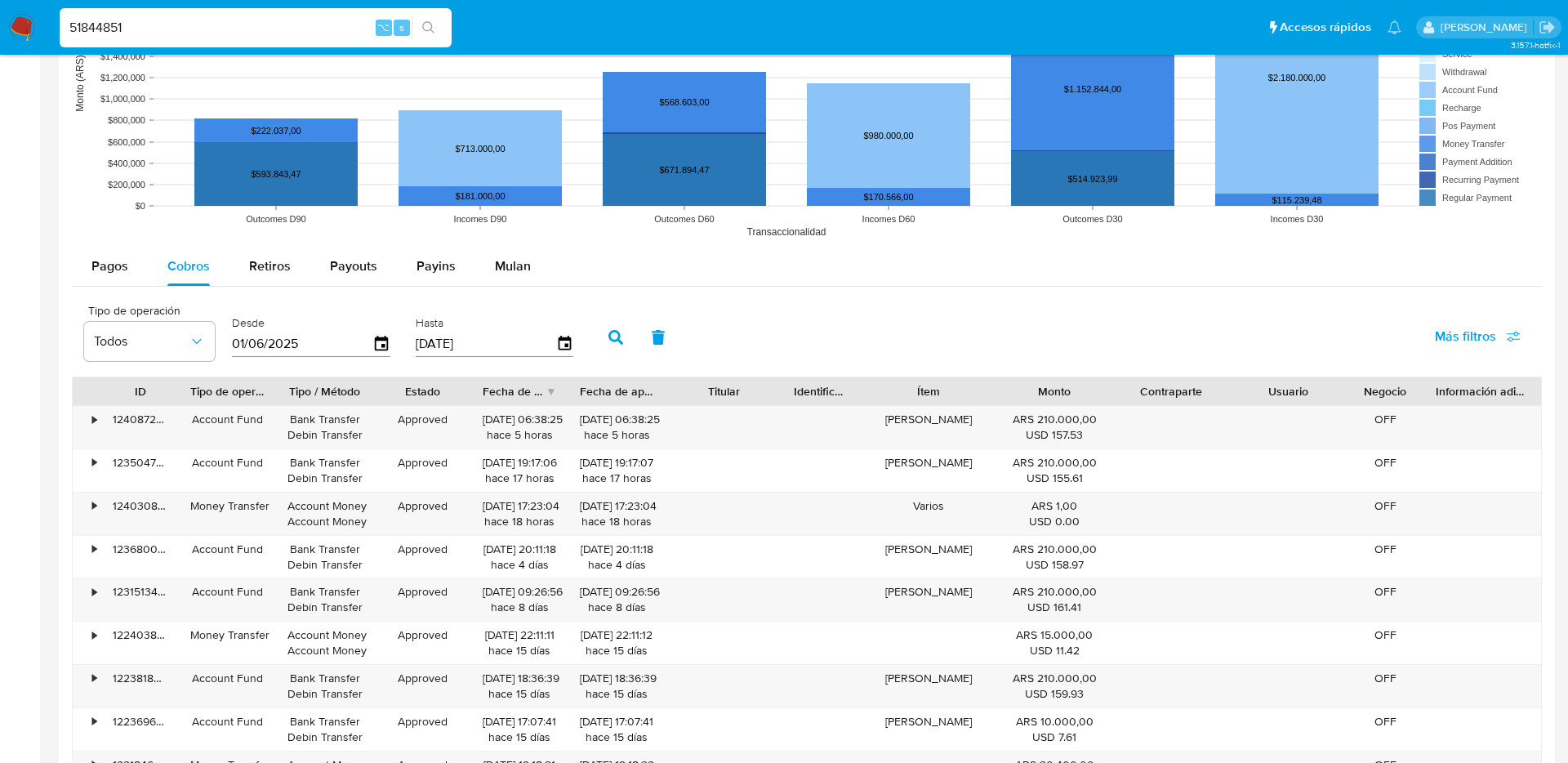
scroll to position [1311, 0]
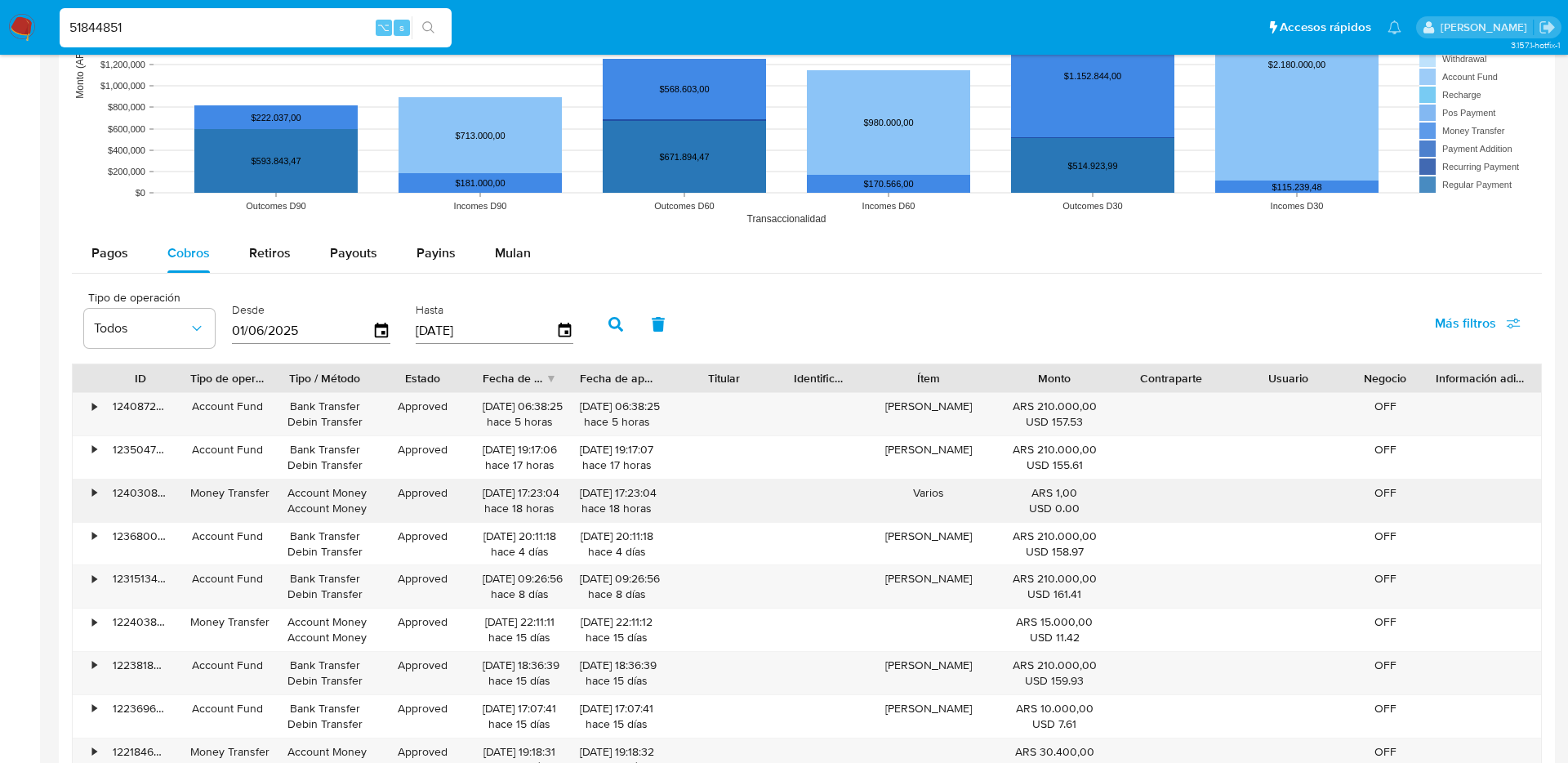
click at [95, 490] on div "•" at bounding box center [94, 492] width 5 height 15
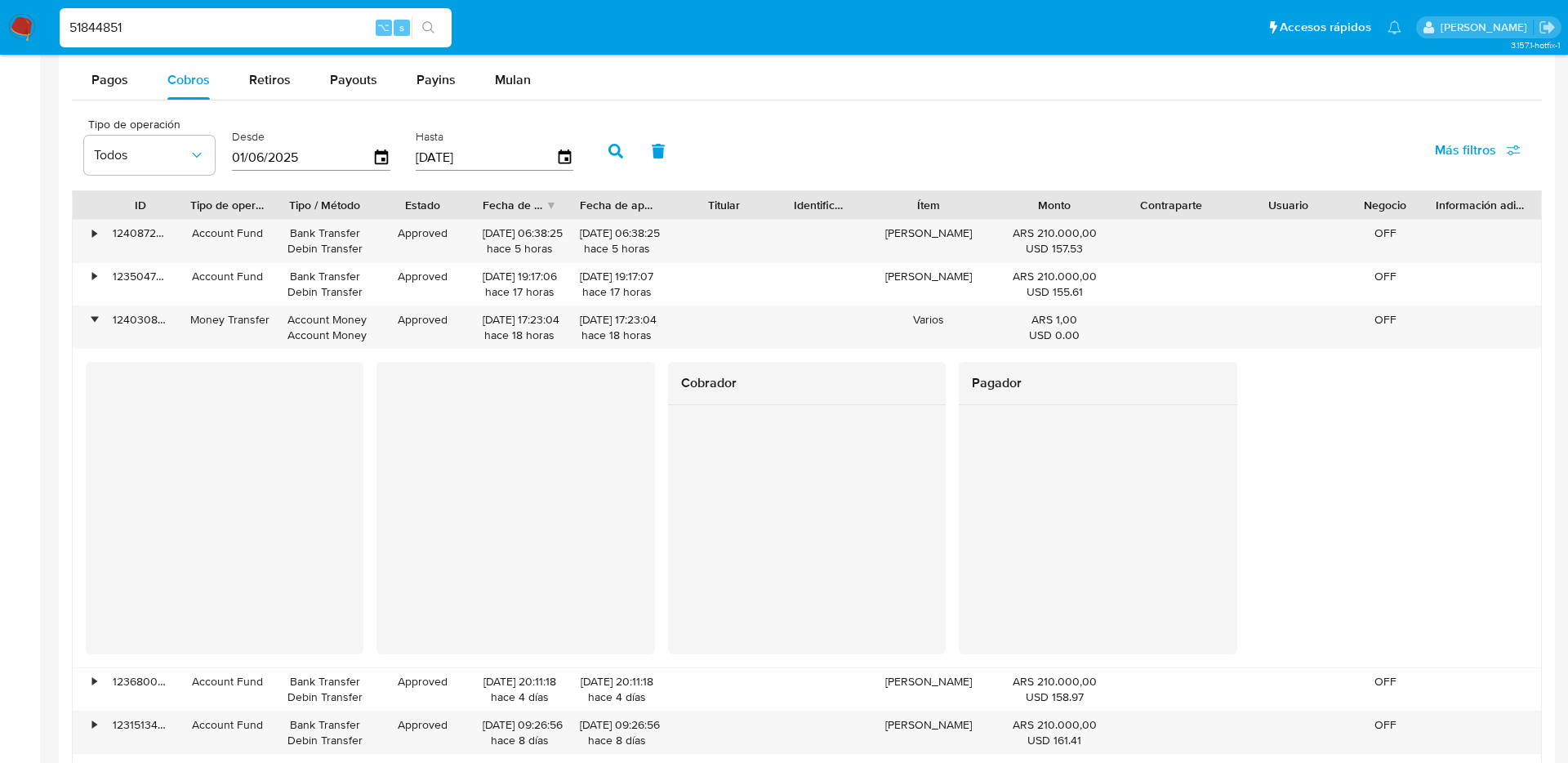
scroll to position [1498, 0]
